Goal: Navigation & Orientation: Find specific page/section

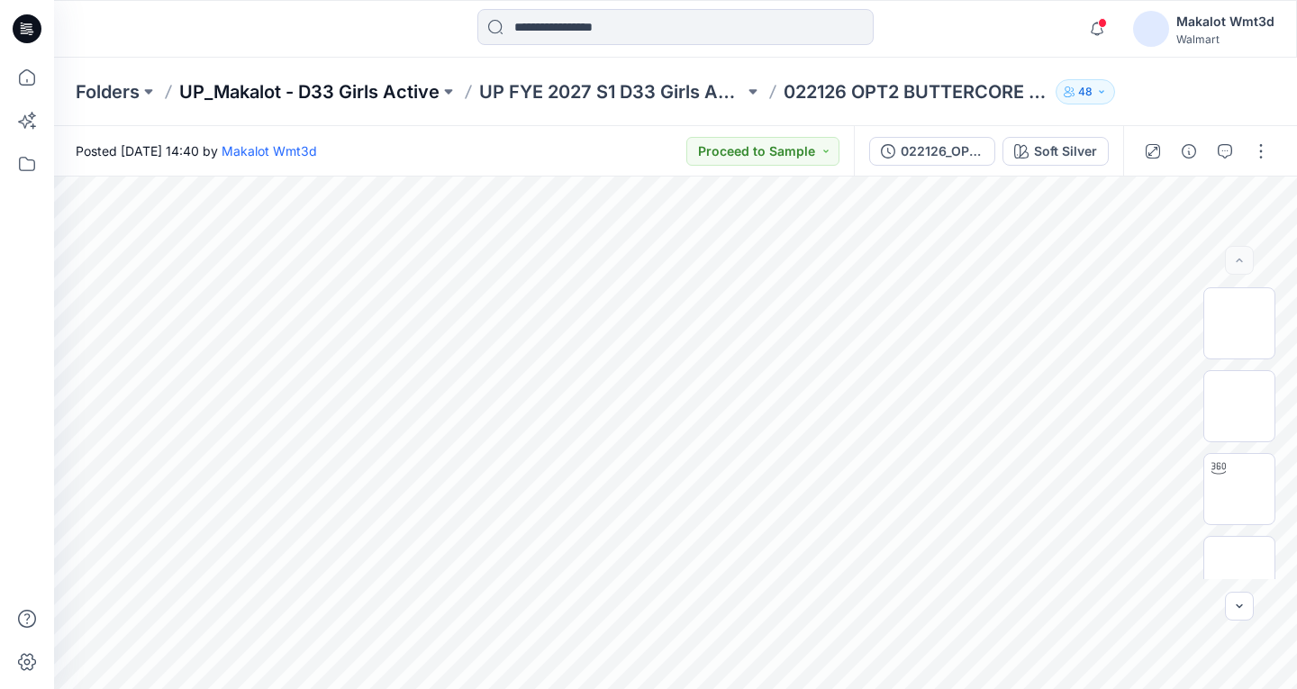
click at [385, 101] on p "UP_Makalot - D33 Girls Active" at bounding box center [309, 91] width 260 height 25
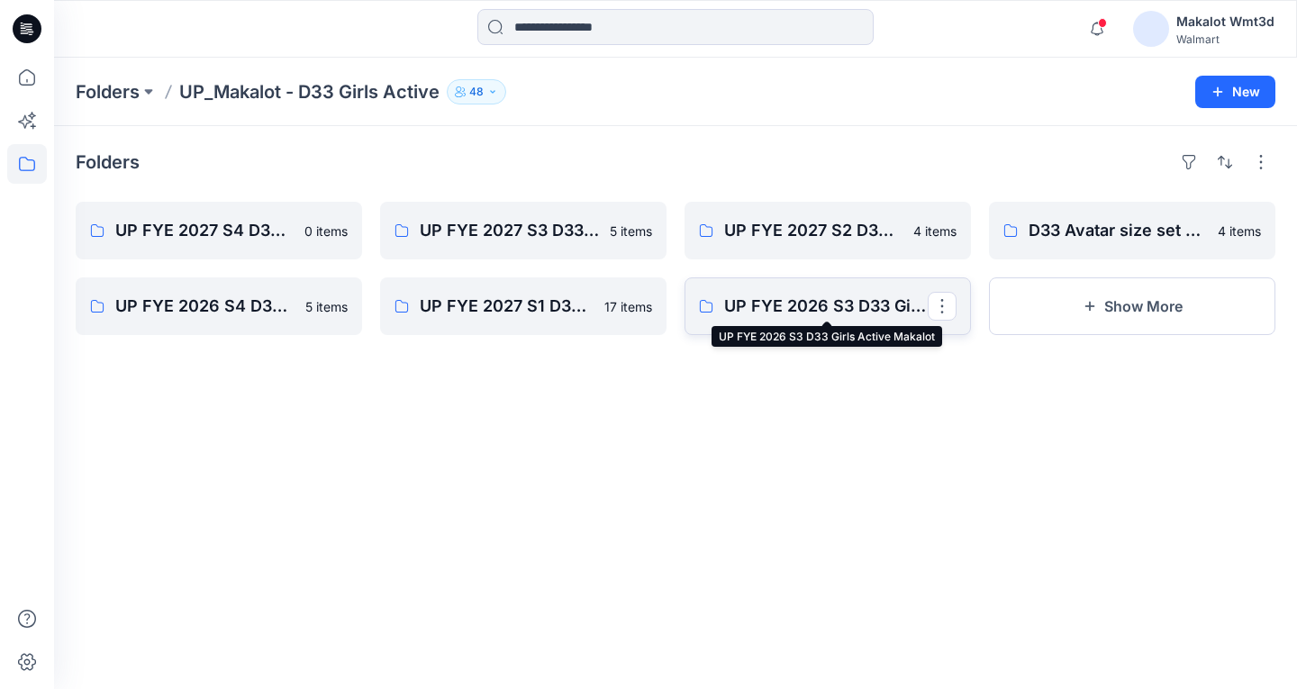
click at [828, 305] on p "UP FYE 2026 S3 D33 Girls Active Makalot" at bounding box center [826, 306] width 204 height 25
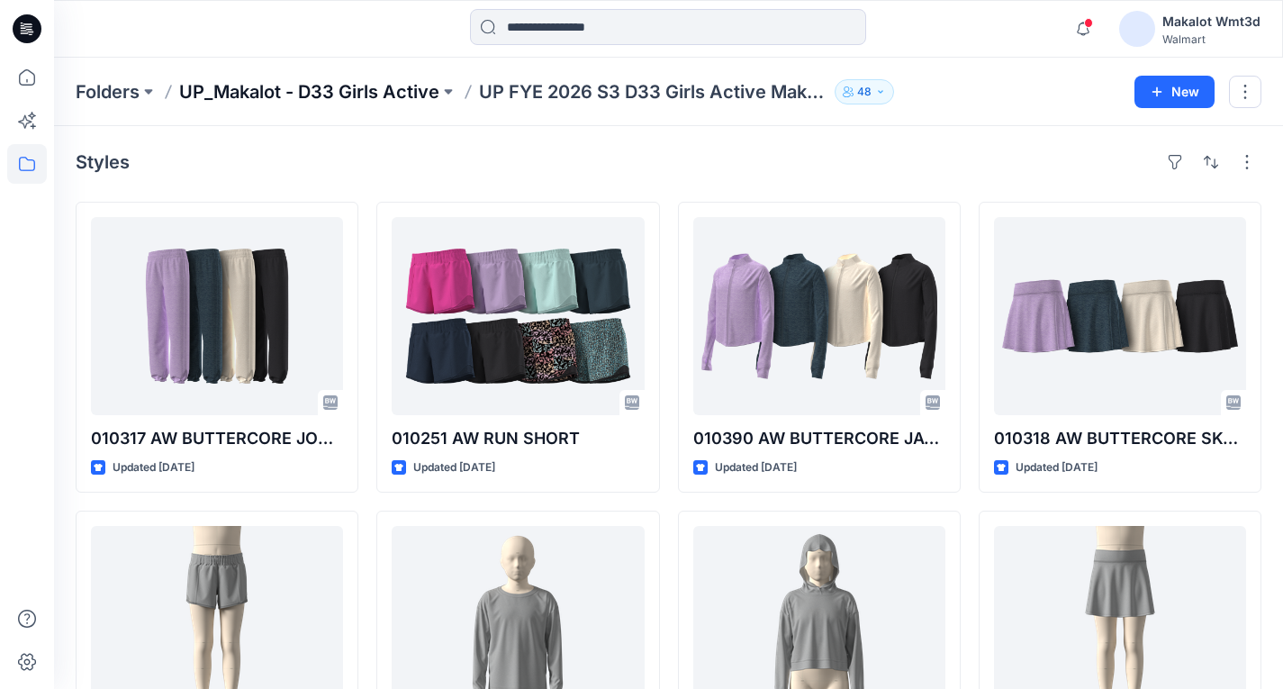
click at [400, 95] on p "UP_Makalot - D33 Girls Active" at bounding box center [309, 91] width 260 height 25
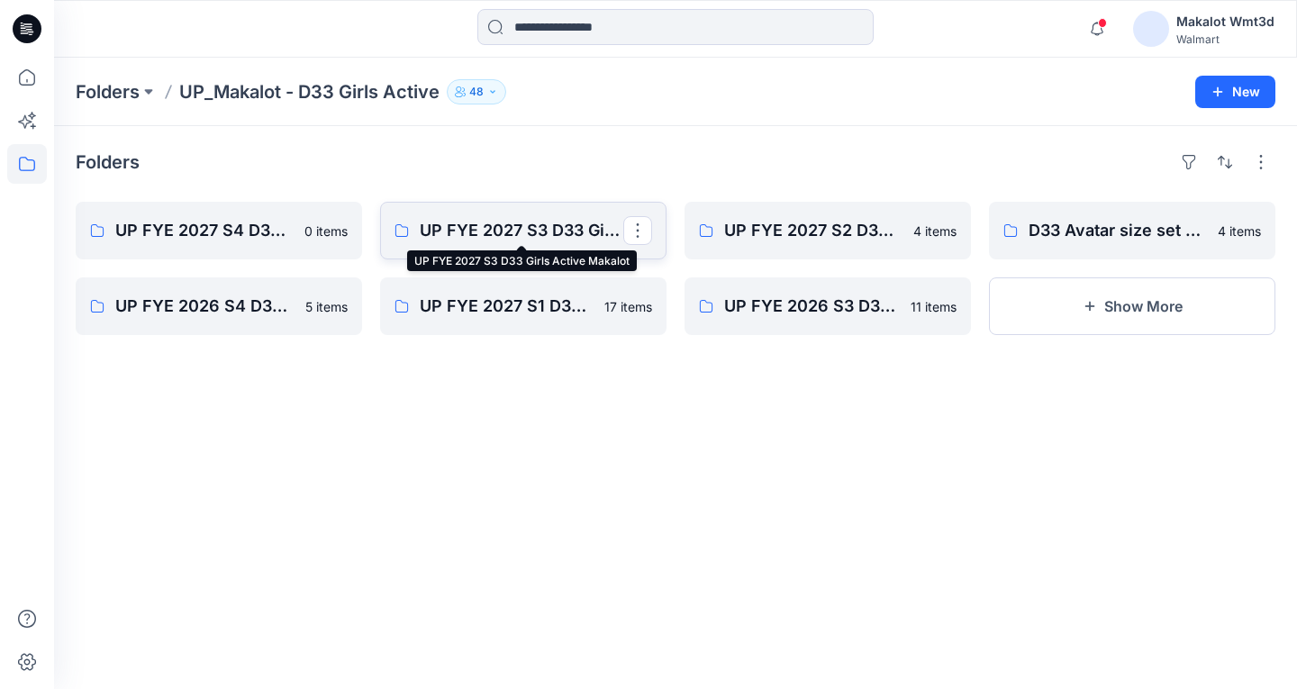
click at [536, 226] on p "UP FYE 2027 S3 D33 Girls Active Makalot" at bounding box center [522, 230] width 204 height 25
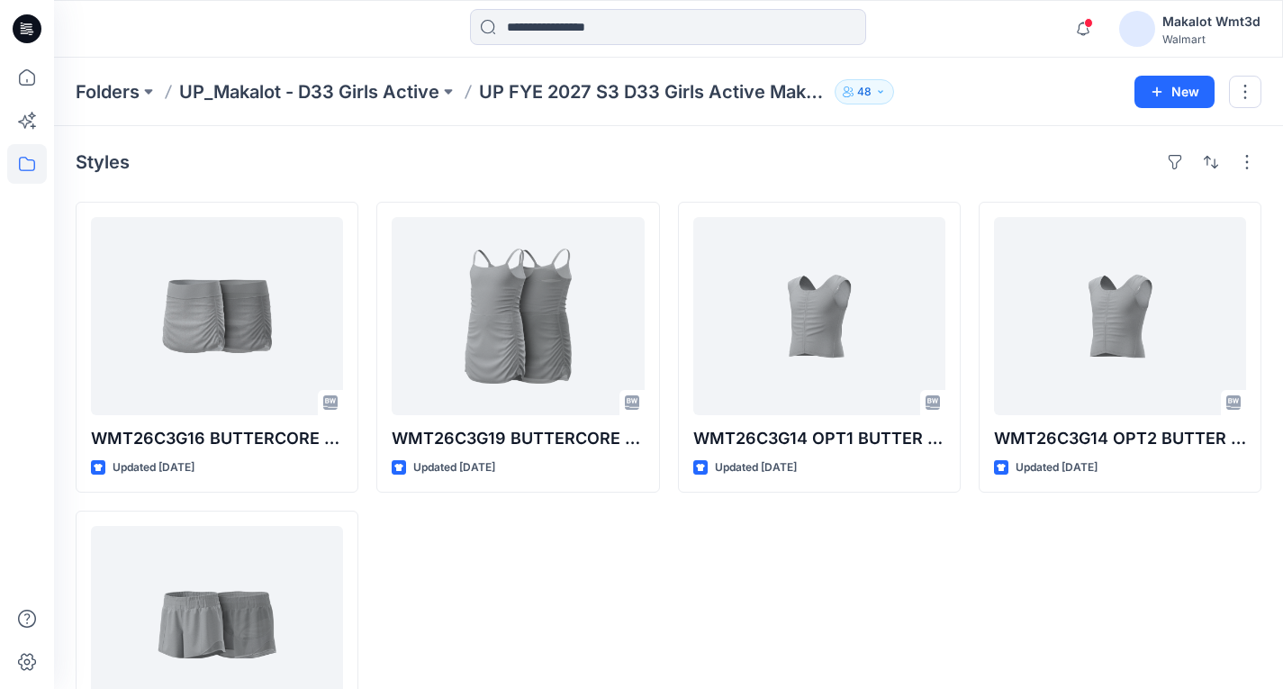
click at [949, 564] on div "WMT26C3G14 OPT1 BUTTER TANK Updated [DATE]" at bounding box center [819, 501] width 283 height 599
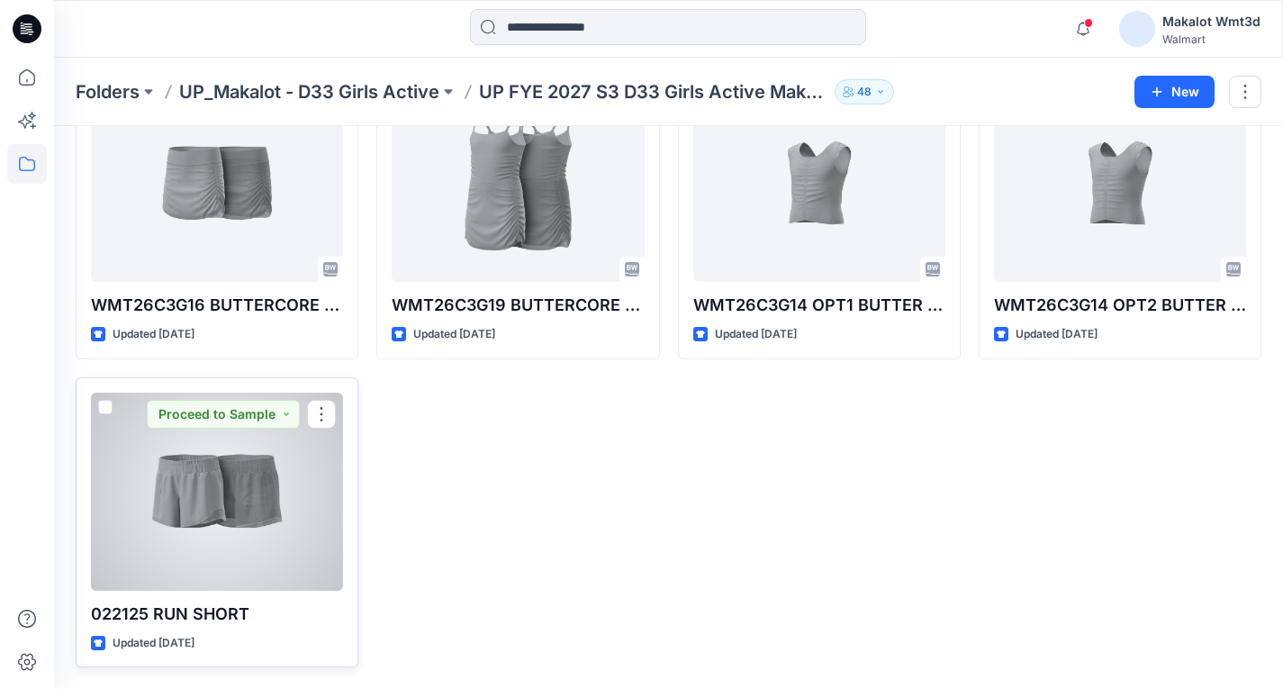
click at [227, 513] on div at bounding box center [217, 492] width 252 height 198
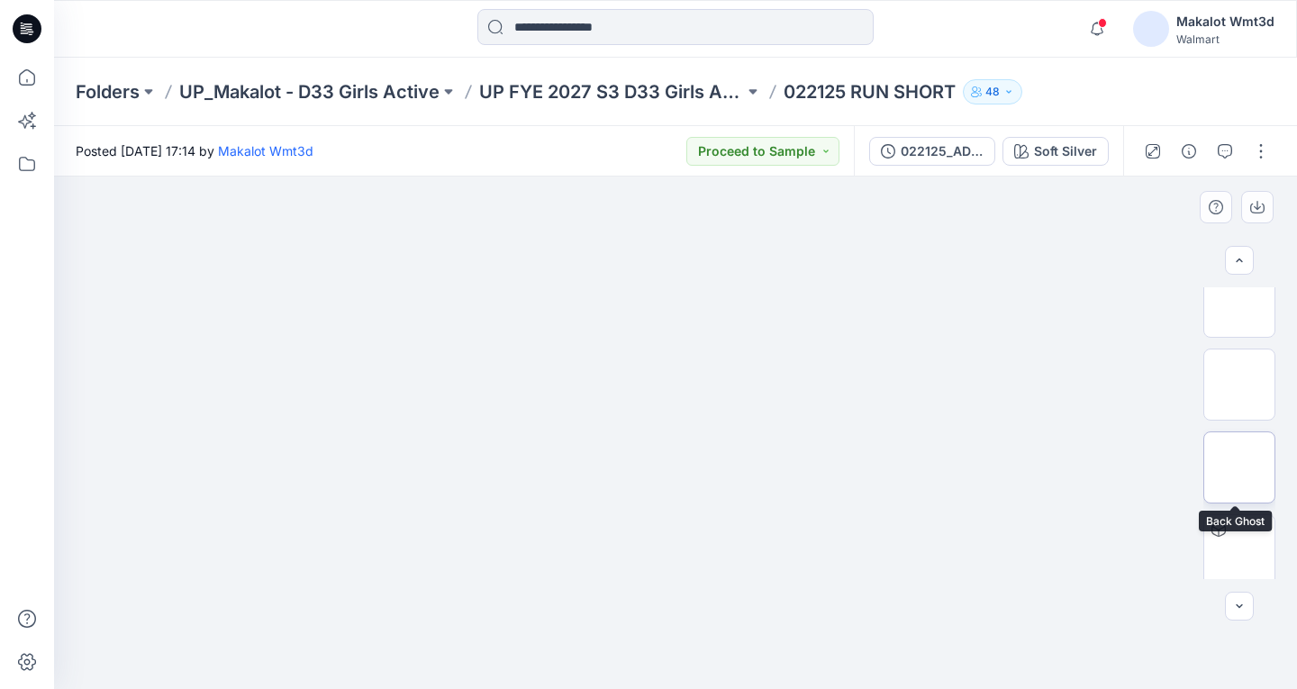
scroll to position [443, 0]
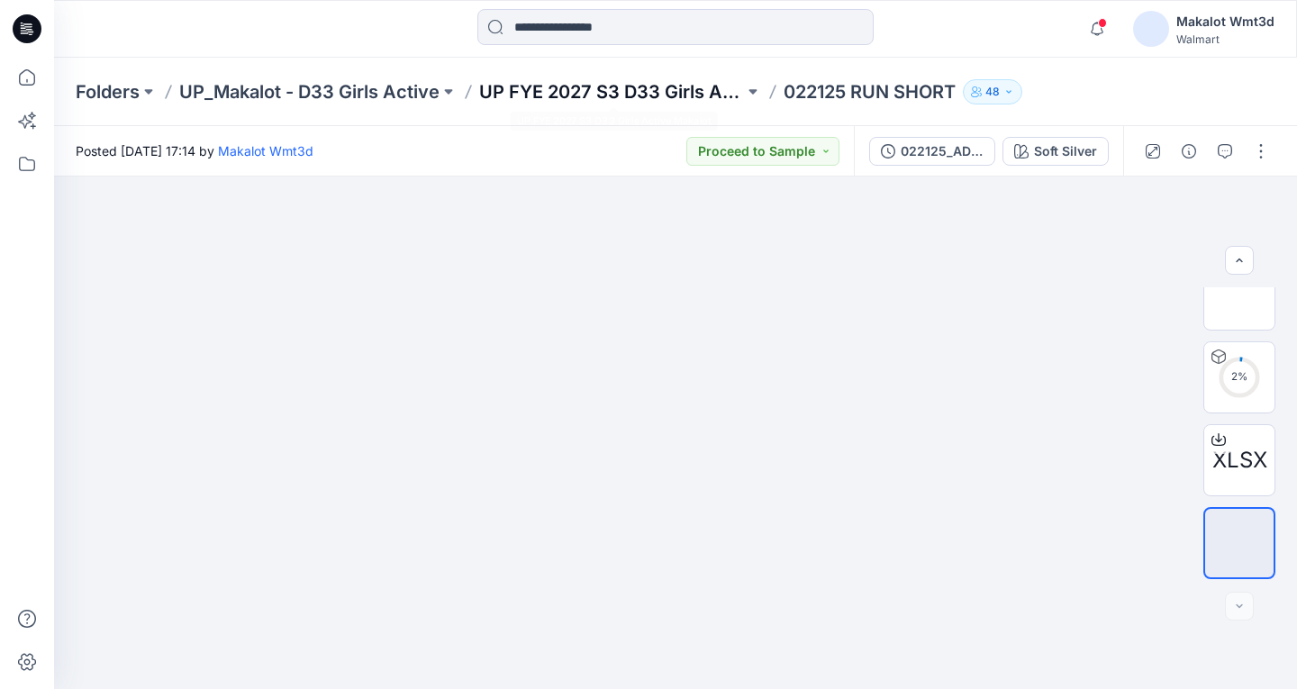
click at [588, 99] on p "UP FYE 2027 S3 D33 Girls Active Makalot" at bounding box center [611, 91] width 265 height 25
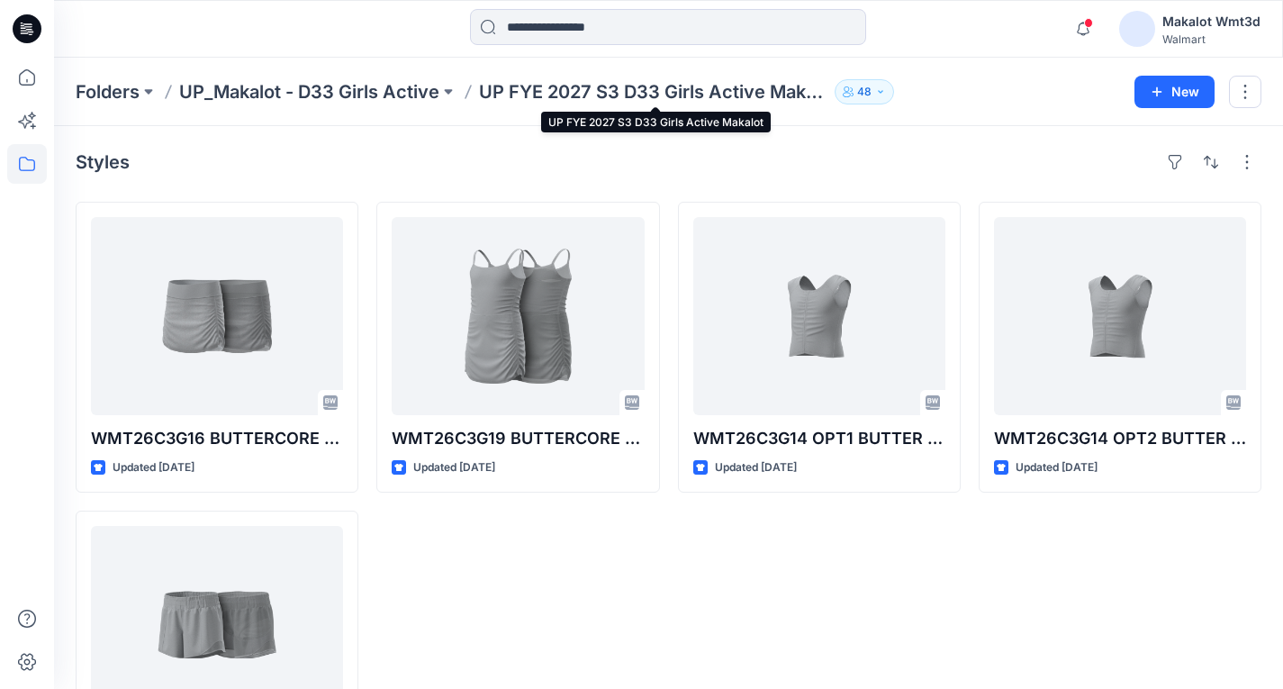
click at [594, 87] on p "UP FYE 2027 S3 D33 Girls Active Makalot" at bounding box center [653, 91] width 349 height 25
click at [360, 105] on div "Folders UP_Makalot - D33 Girls Active UP FYE 2027 S3 D33 Girls Active Makalot 4…" at bounding box center [668, 92] width 1229 height 68
click at [365, 90] on p "UP_Makalot - D33 Girls Active" at bounding box center [309, 91] width 260 height 25
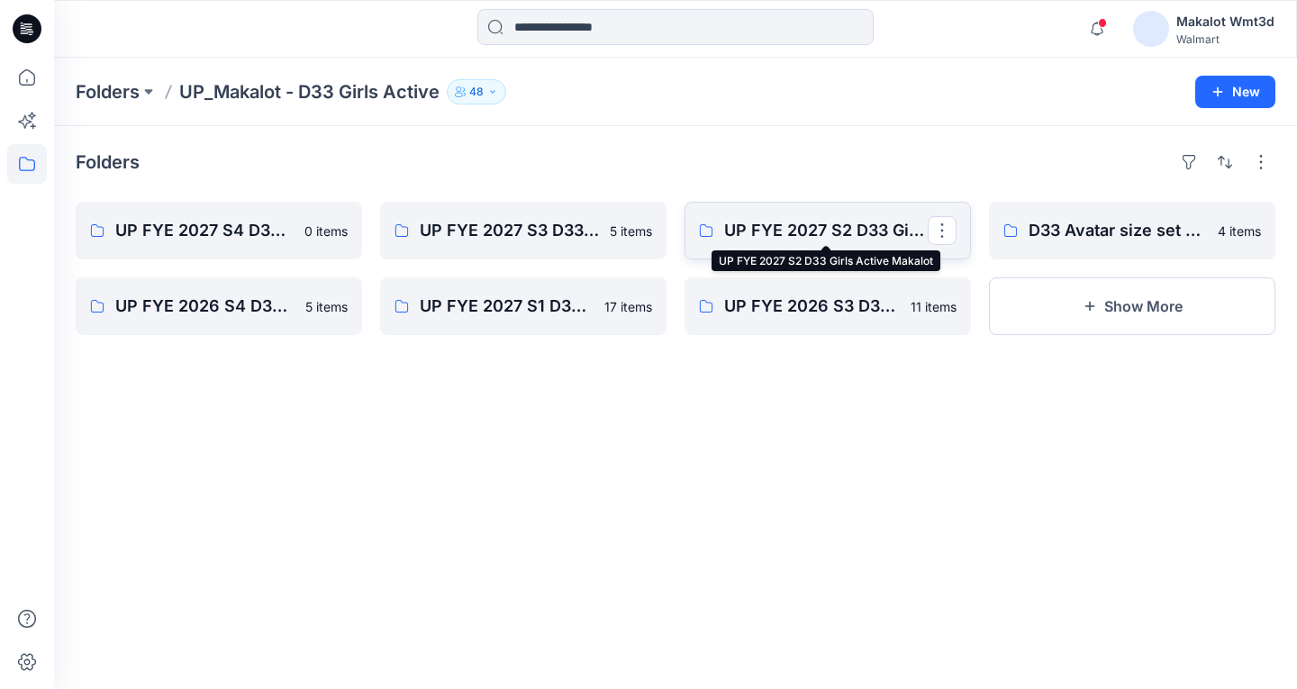
click at [821, 230] on p "UP FYE 2027 S2 D33 Girls Active Makalot" at bounding box center [826, 230] width 204 height 25
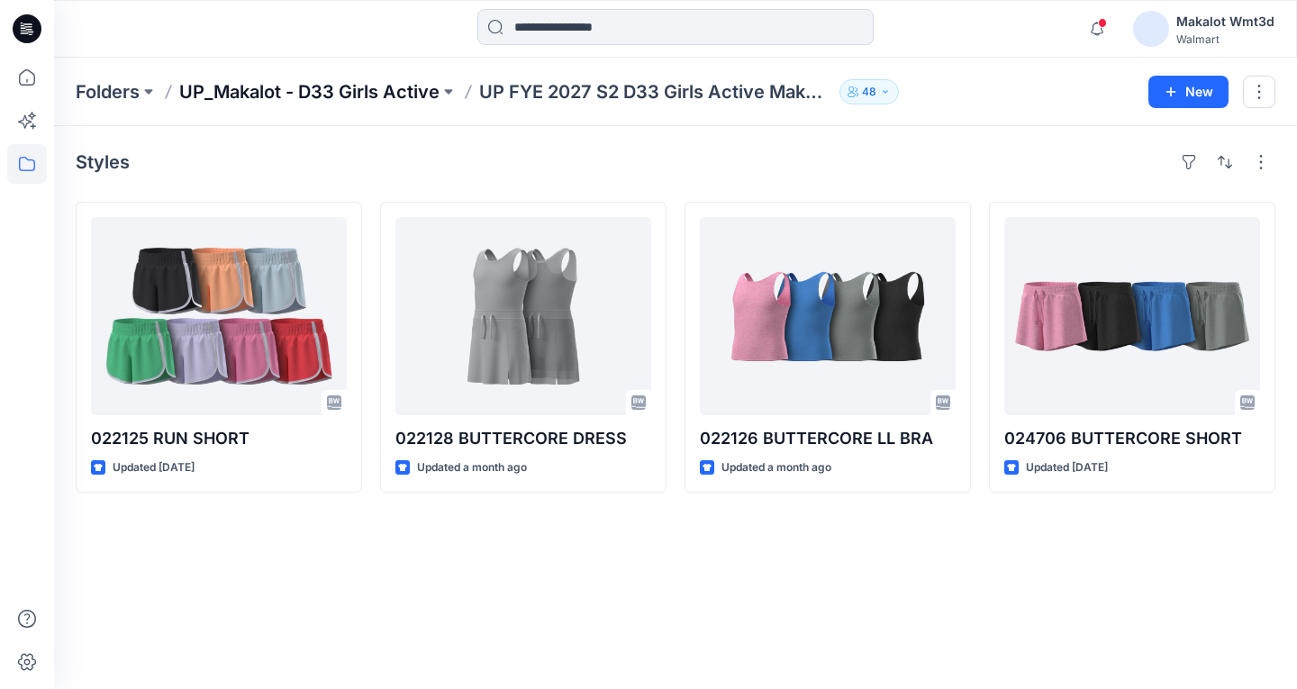
click at [412, 96] on p "UP_Makalot - D33 Girls Active" at bounding box center [309, 91] width 260 height 25
